Goal: Communication & Community: Answer question/provide support

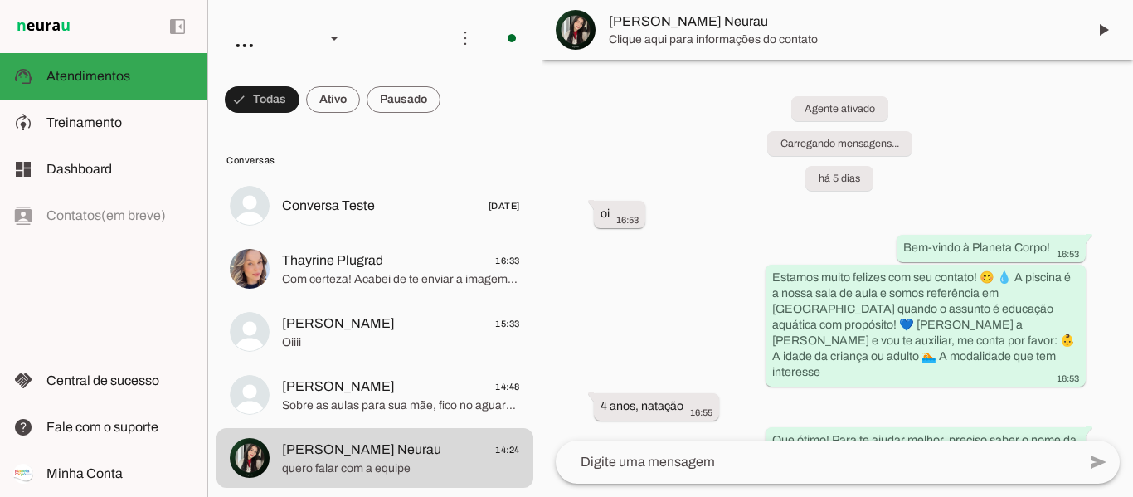
scroll to position [3003, 0]
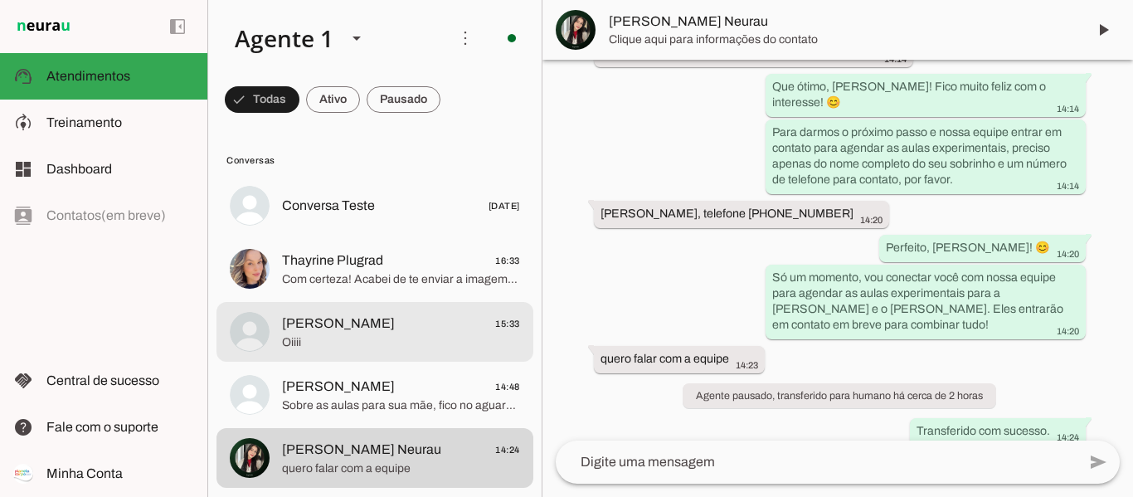
click at [356, 339] on span "Oiiii" at bounding box center [401, 342] width 238 height 17
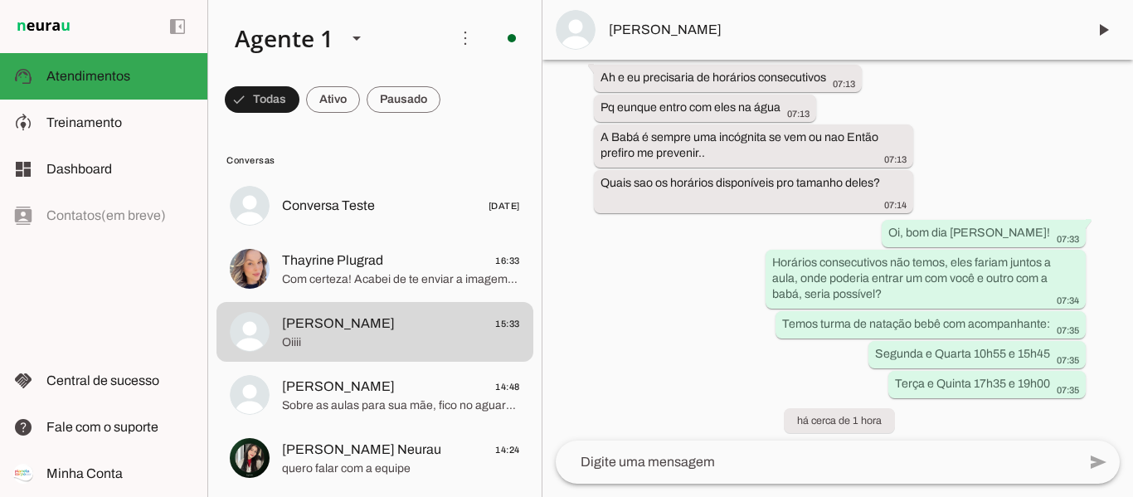
scroll to position [2872, 0]
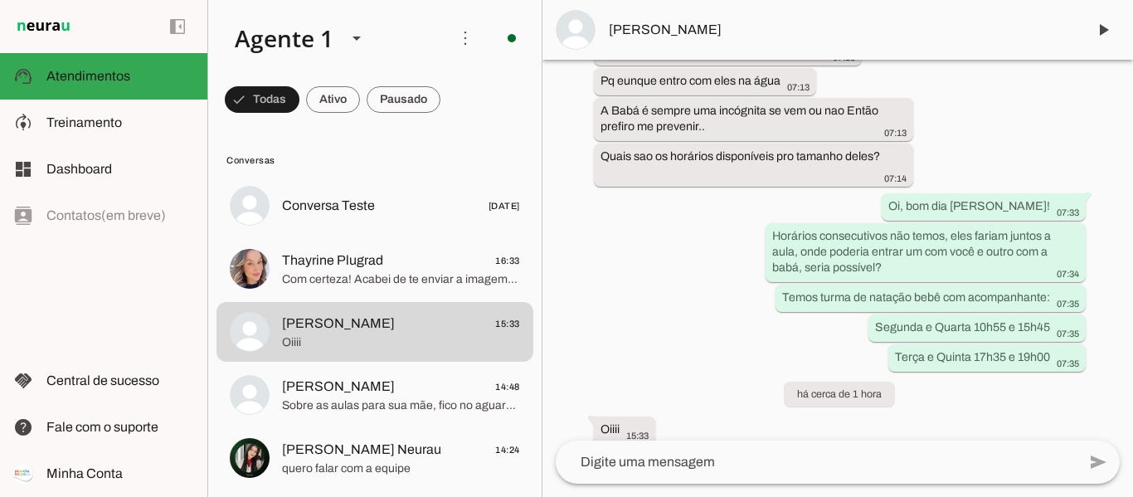
click at [216, 302] on button "Andressa Obenaus 15:33 Oiiii" at bounding box center [374, 332] width 317 height 60
click at [685, 454] on textarea at bounding box center [816, 462] width 521 height 20
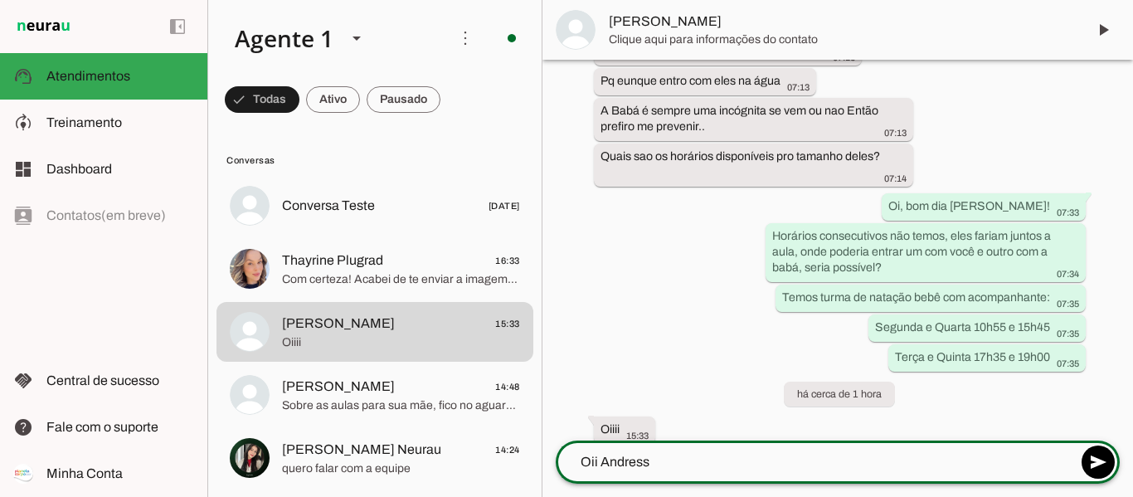
type textarea "Oii Andressa"
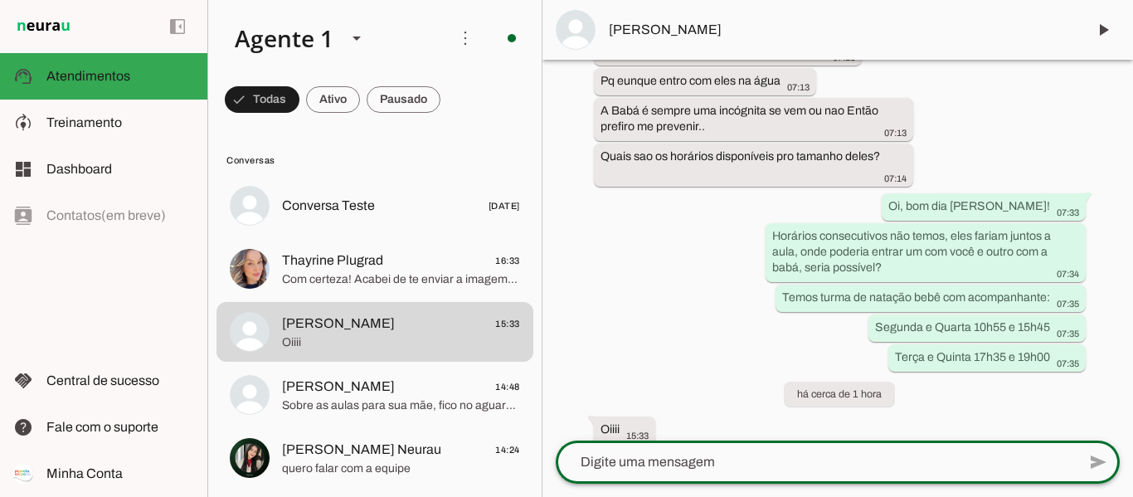
scroll to position [2902, 0]
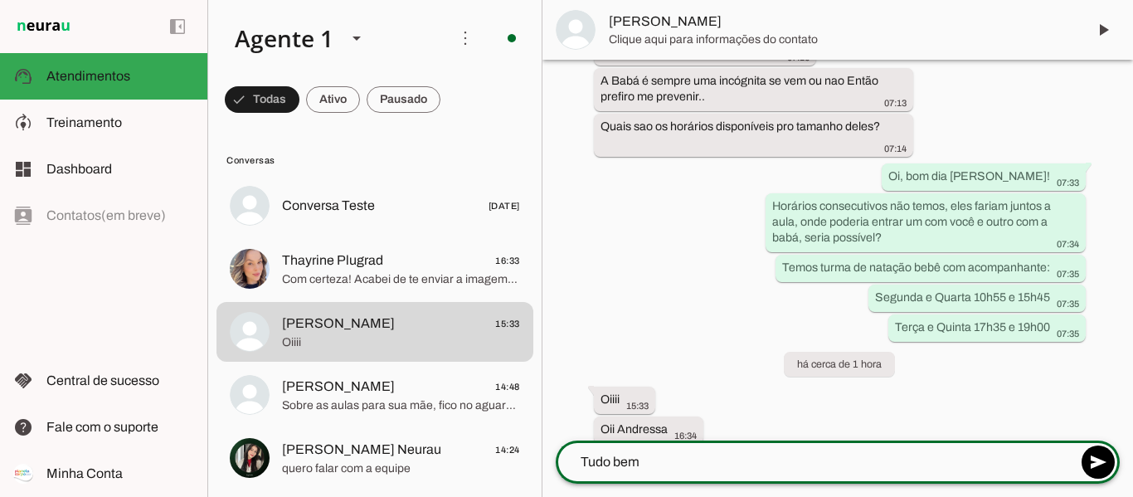
type textarea "Tudo bem?"
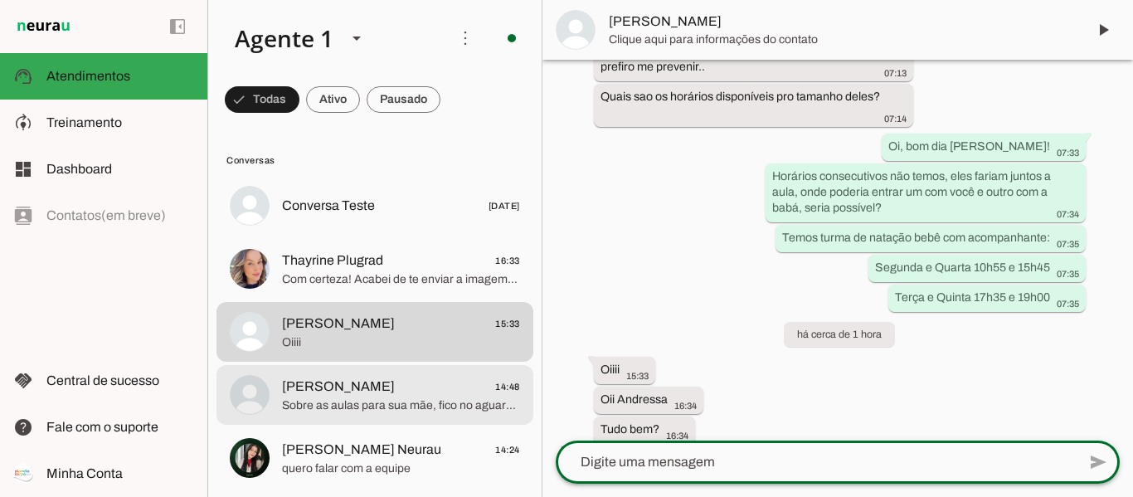
drag, startPoint x: 441, startPoint y: 399, endPoint x: 451, endPoint y: 383, distance: 18.6
click at [440, 398] on span "Sobre as aulas para sua mãe, fico no aguardo para agendarmos uma experimental p…" at bounding box center [401, 405] width 238 height 17
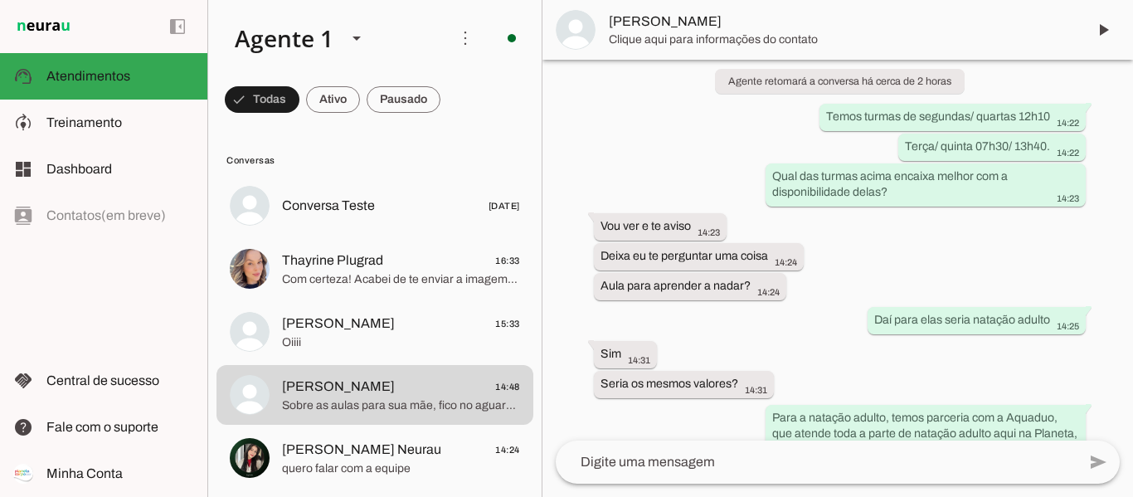
scroll to position [3154, 0]
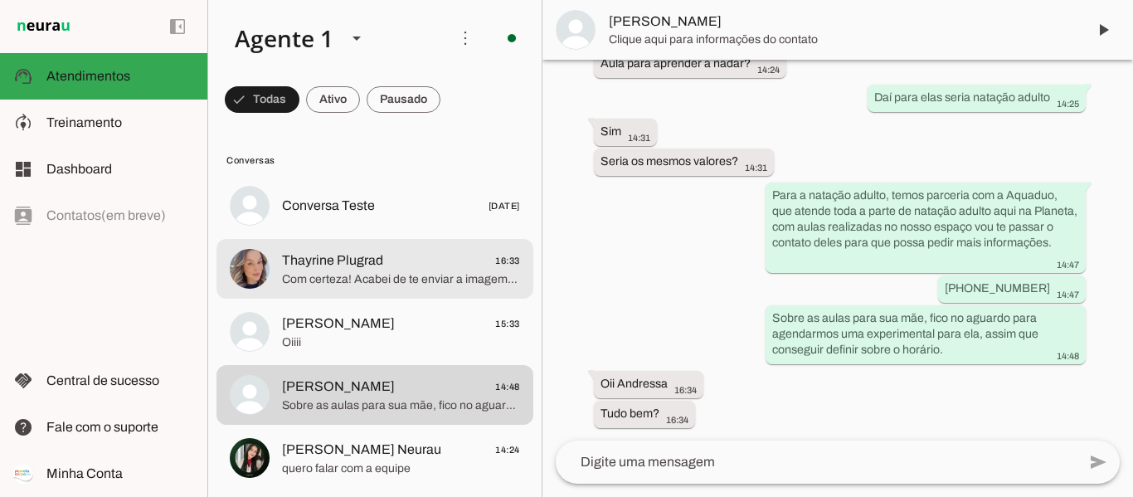
click at [404, 268] on span "Thayrine Plugrad 16:33" at bounding box center [401, 260] width 238 height 21
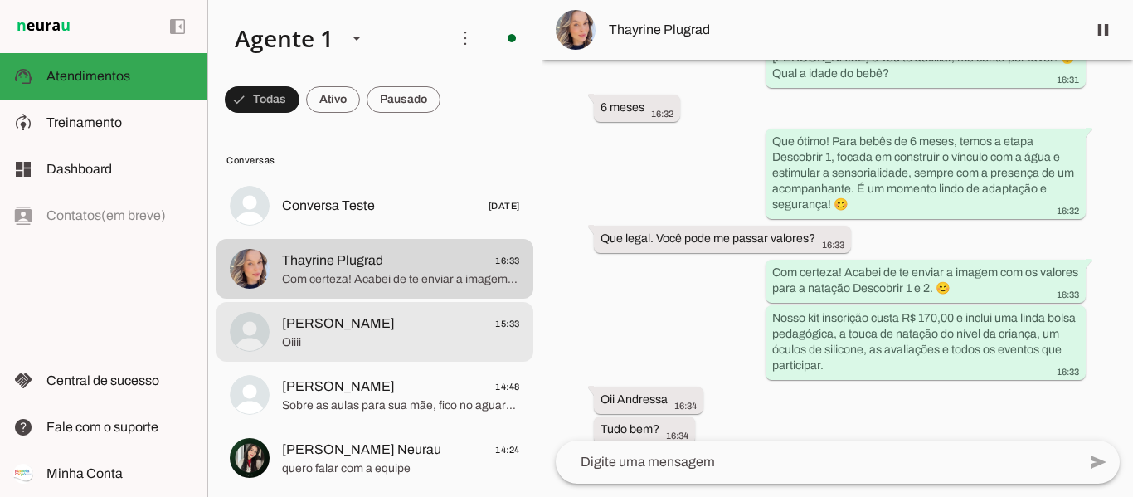
click at [403, 339] on span "Oiiii" at bounding box center [401, 342] width 238 height 17
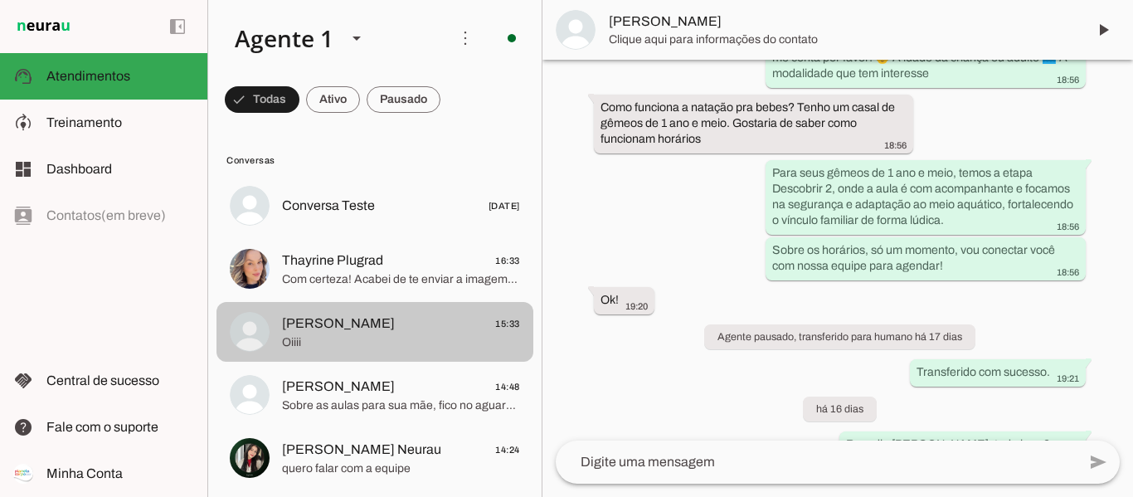
scroll to position [2932, 0]
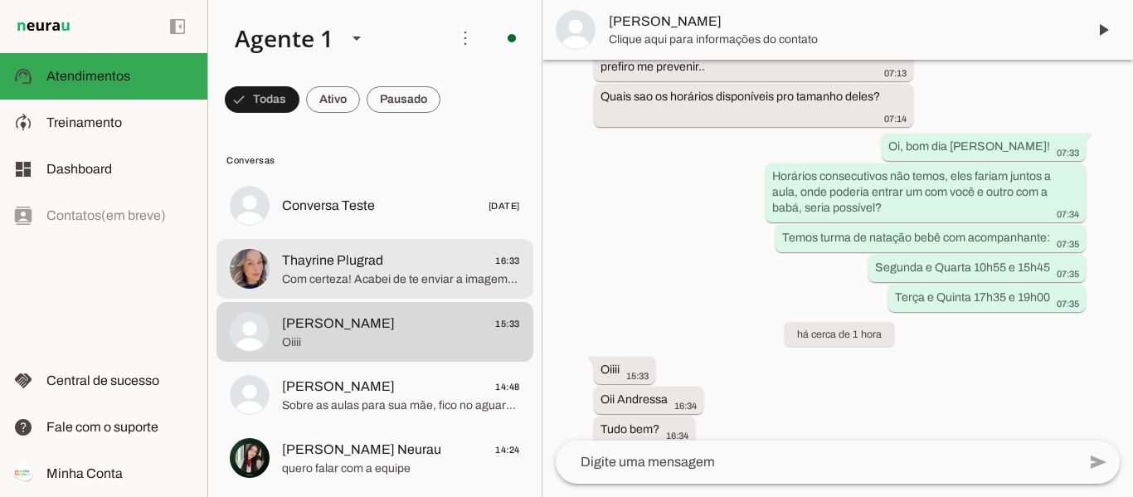
click at [418, 287] on div at bounding box center [401, 269] width 238 height 41
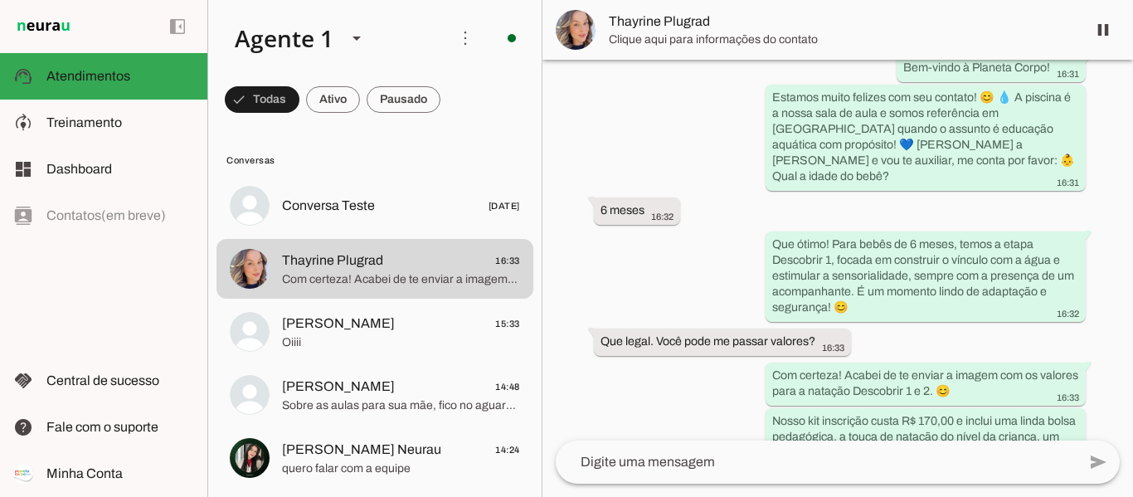
scroll to position [248, 0]
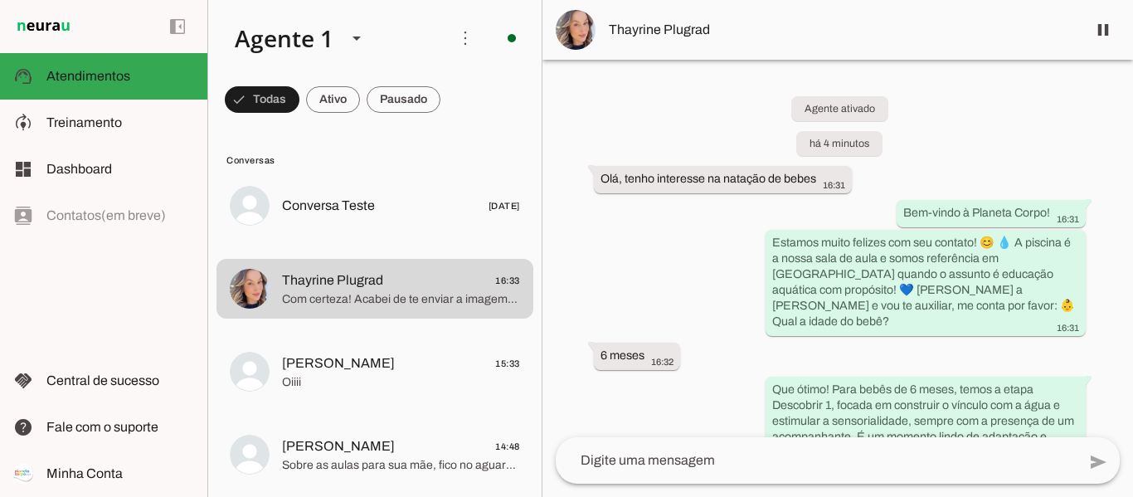
scroll to position [184, 0]
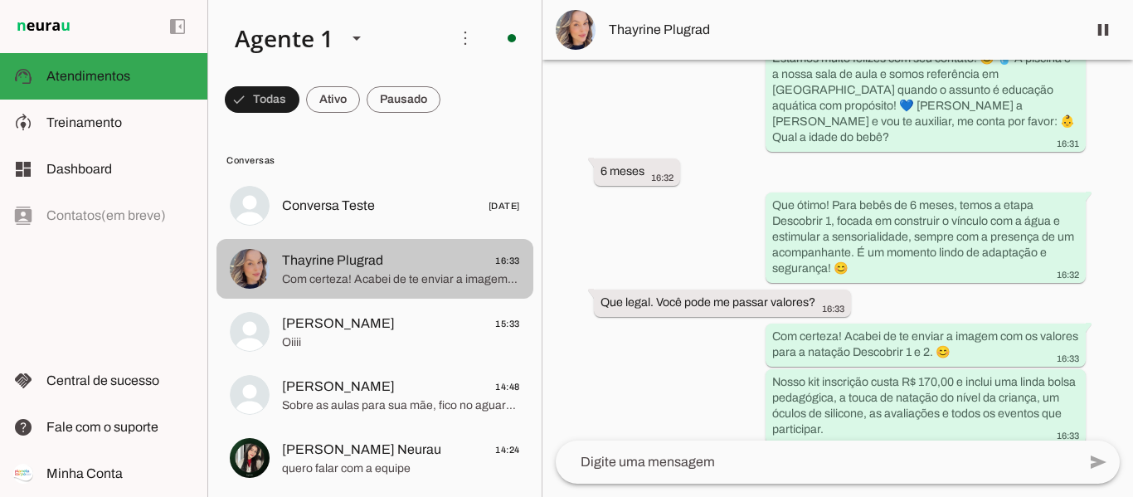
click at [435, 276] on span "Com certeza! Acabei de te enviar a imagem com os valores para a natação Descobr…" at bounding box center [401, 279] width 238 height 17
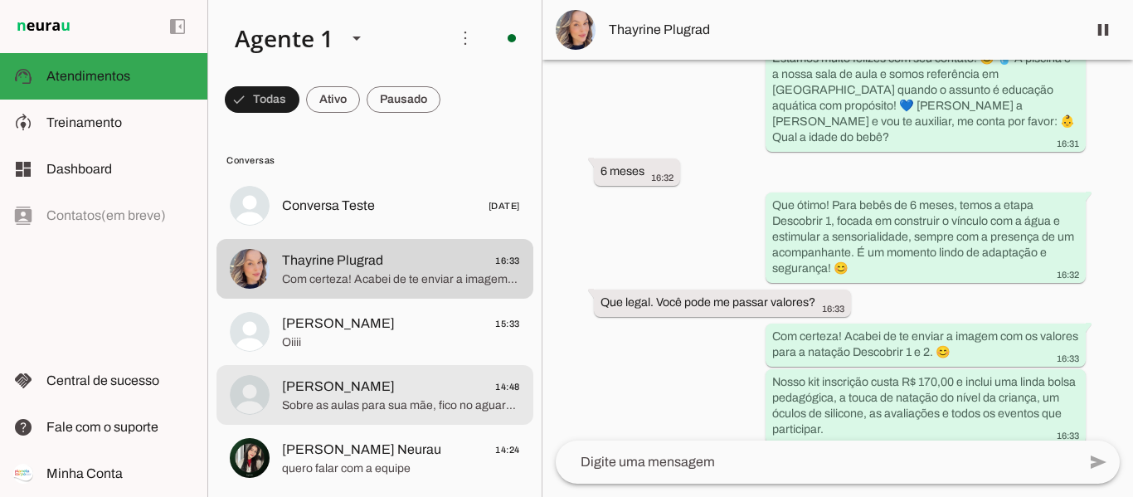
click at [385, 406] on span "Sobre as aulas para sua mãe, fico no aguardo para agendarmos uma experimental p…" at bounding box center [401, 405] width 238 height 17
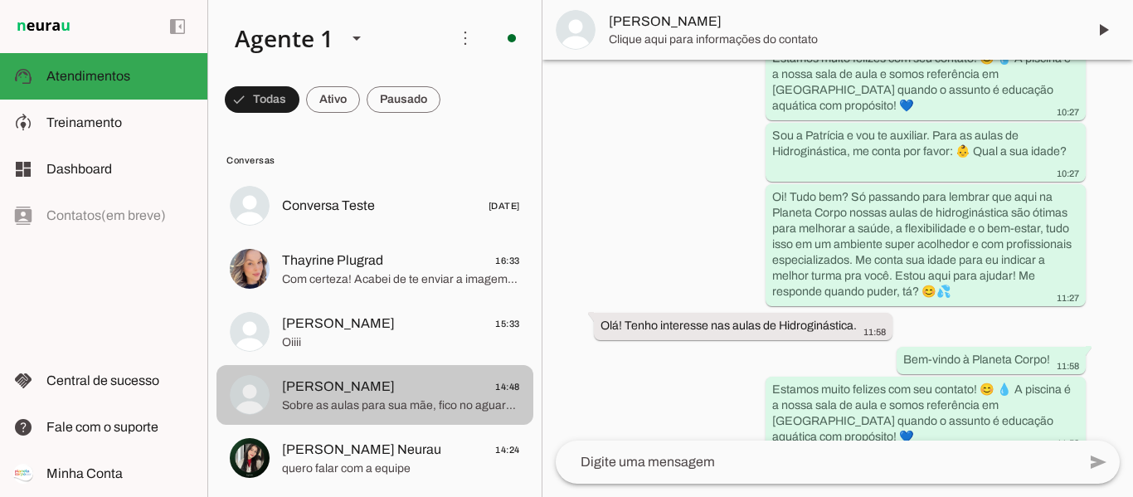
scroll to position [3090, 0]
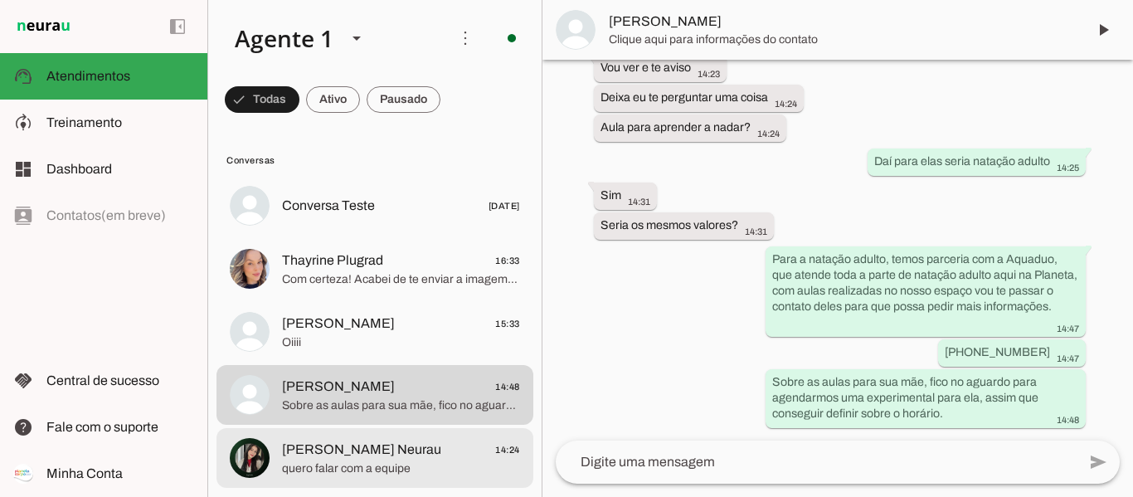
click at [382, 446] on span "[PERSON_NAME] Neurau" at bounding box center [361, 450] width 159 height 20
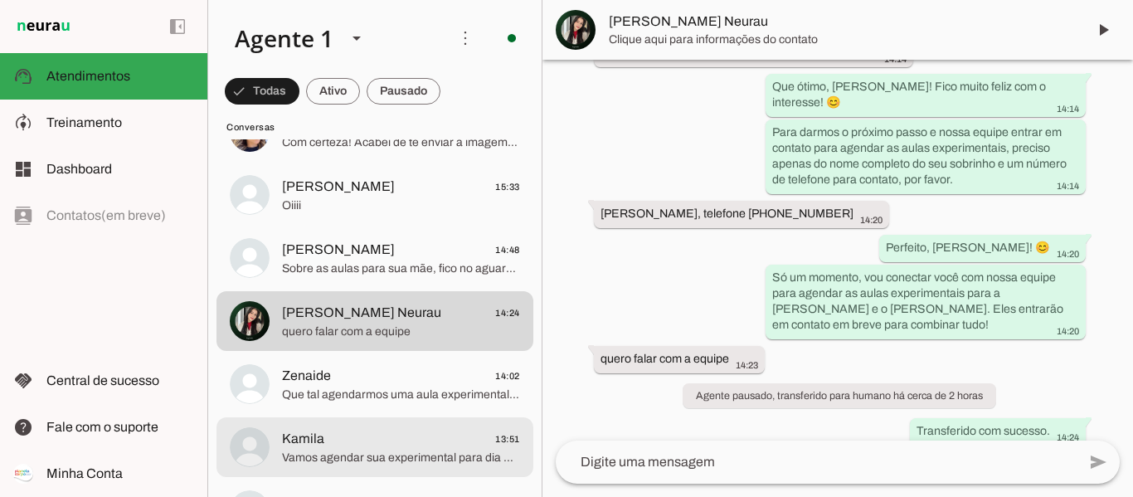
scroll to position [249, 0]
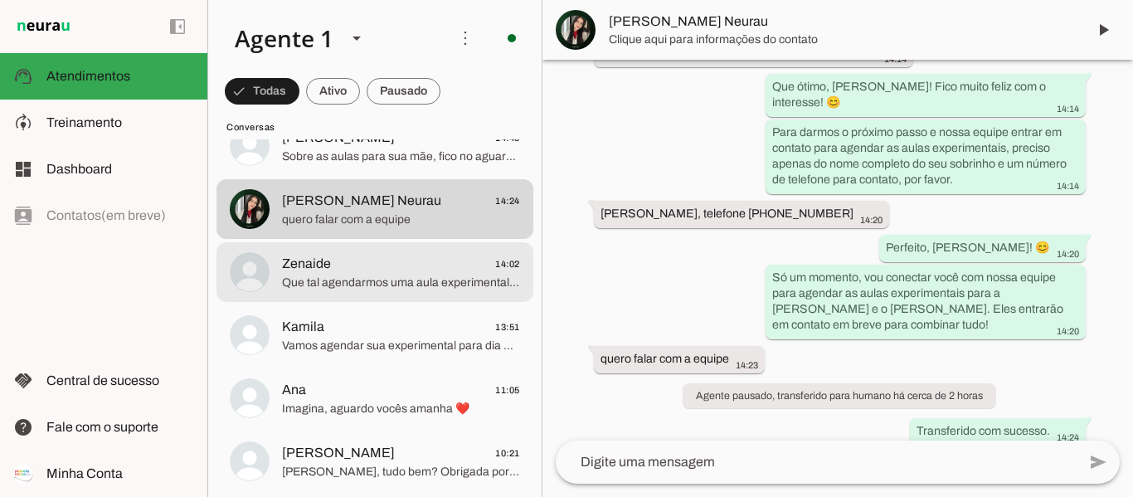
click at [374, 272] on span "Zenaide 14:02" at bounding box center [401, 264] width 238 height 21
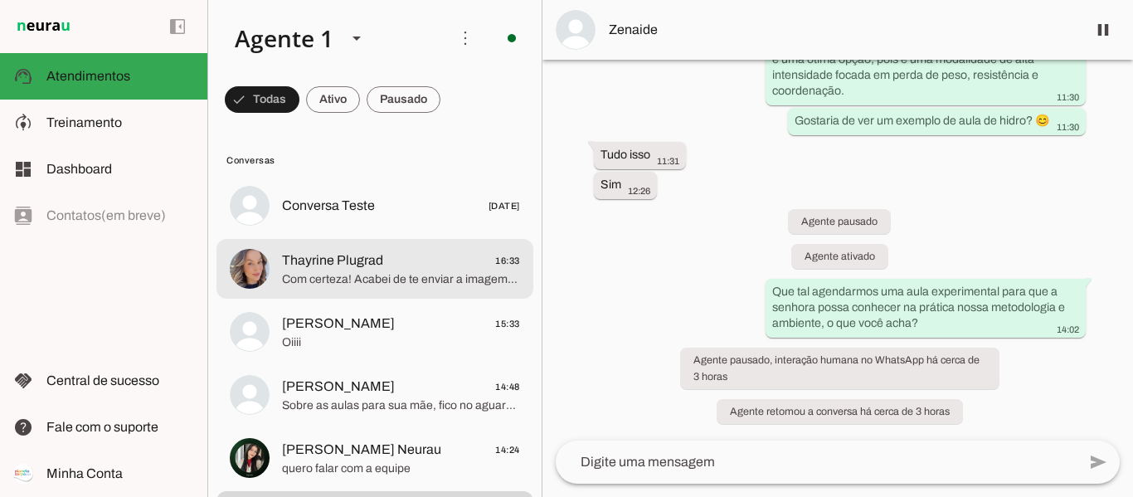
click at [421, 281] on span "Com certeza! Acabei de te enviar a imagem com os valores para a natação Descobr…" at bounding box center [401, 279] width 238 height 17
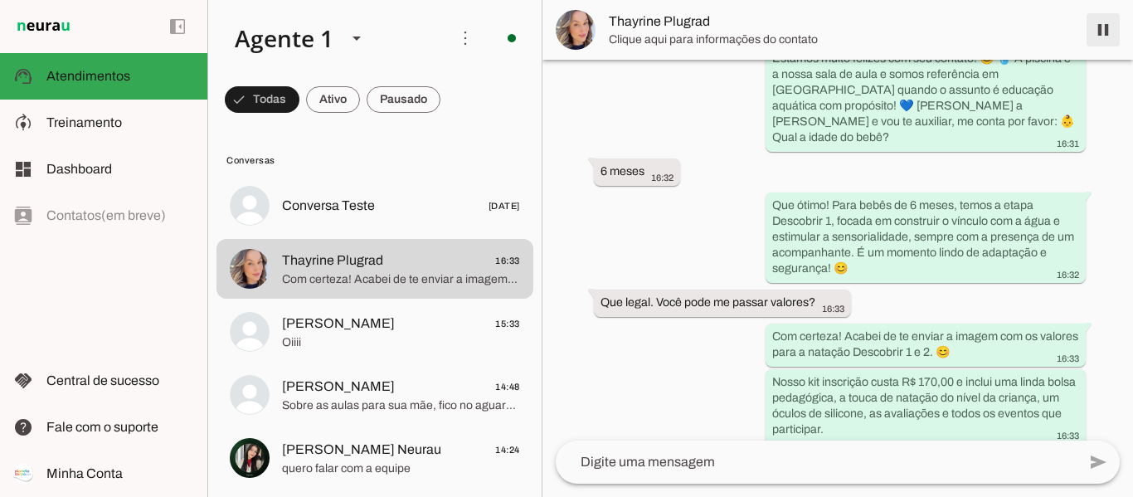
click at [1106, 26] on span at bounding box center [1103, 30] width 40 height 40
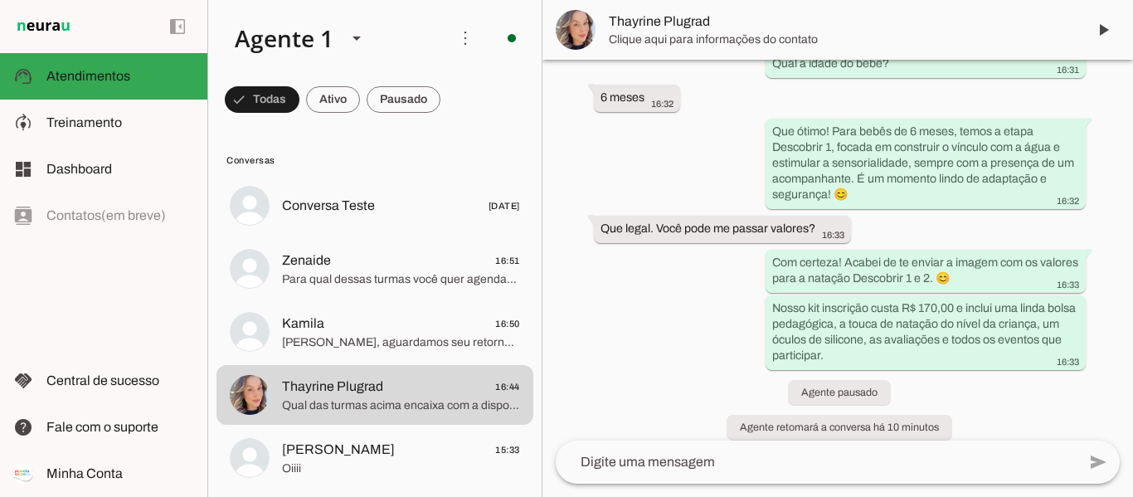
scroll to position [307, 0]
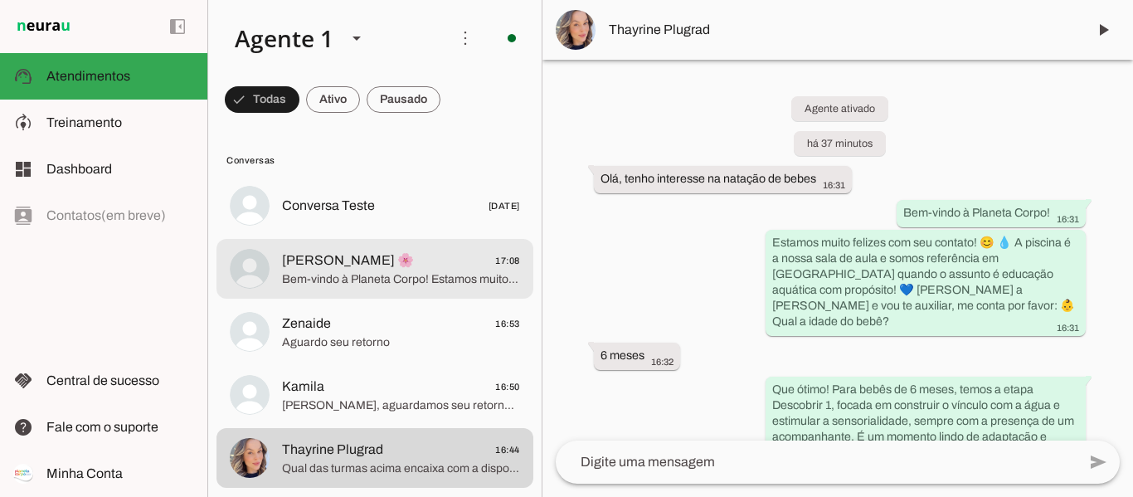
click at [401, 265] on span "[PERSON_NAME] 🌸 17:08" at bounding box center [401, 260] width 238 height 21
